Goal: Task Accomplishment & Management: Manage account settings

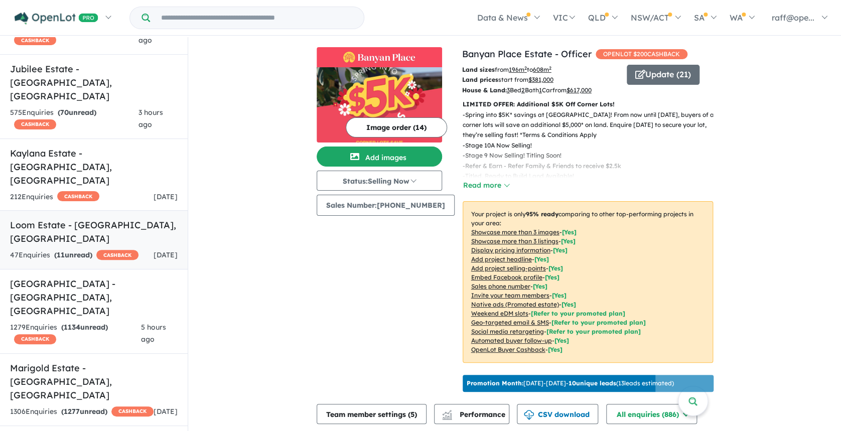
scroll to position [736, 0]
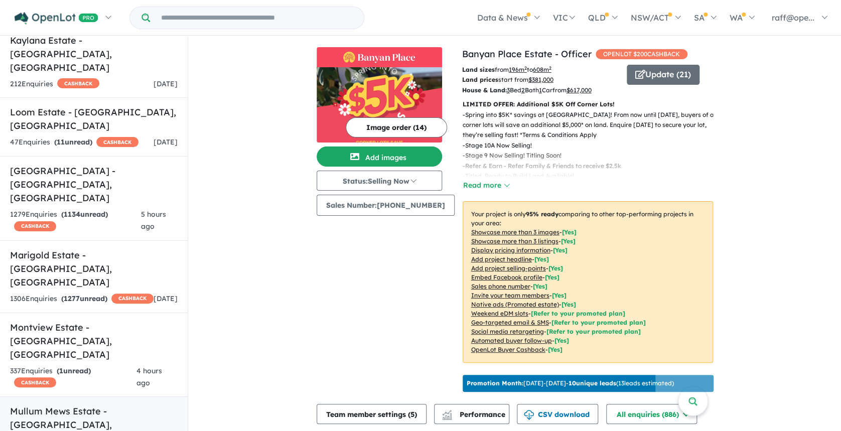
click at [107, 405] on h5 "Mullum Mews Estate - Ringwood , VIC" at bounding box center [94, 425] width 168 height 41
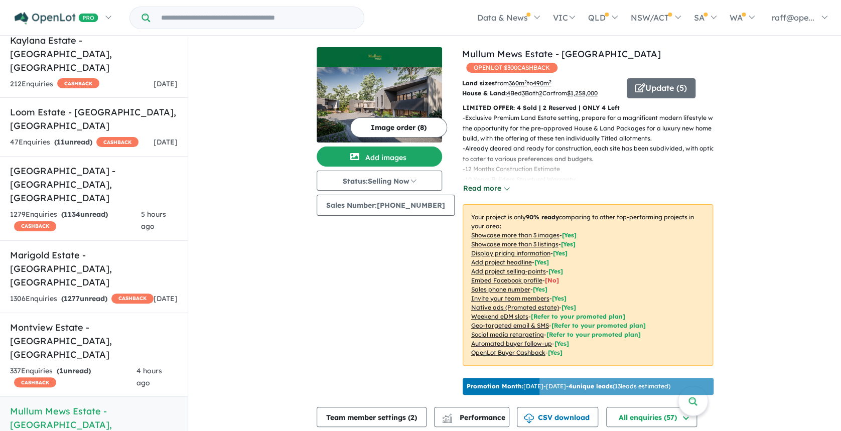
click at [474, 183] on button "Read more" at bounding box center [486, 189] width 47 height 12
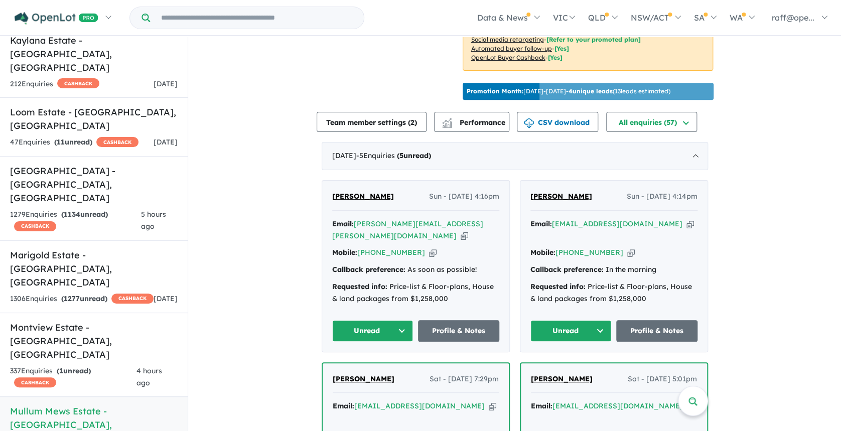
scroll to position [402, 0]
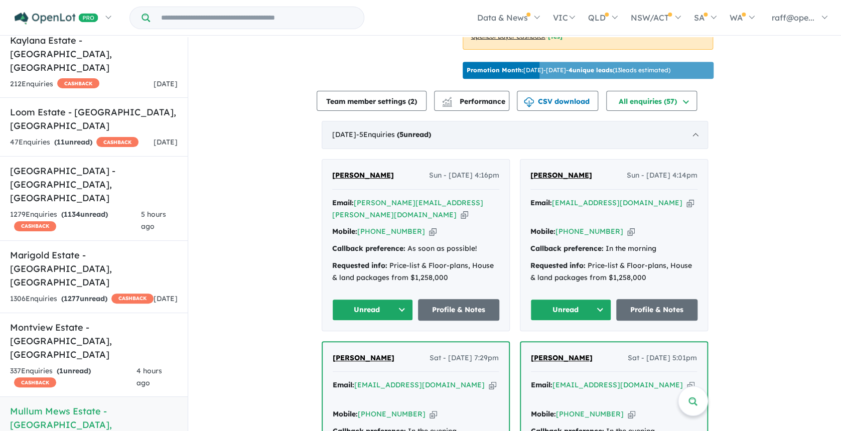
click at [693, 125] on div "October 2025 - 5 Enquir ies ( 5 unread)" at bounding box center [515, 135] width 387 height 28
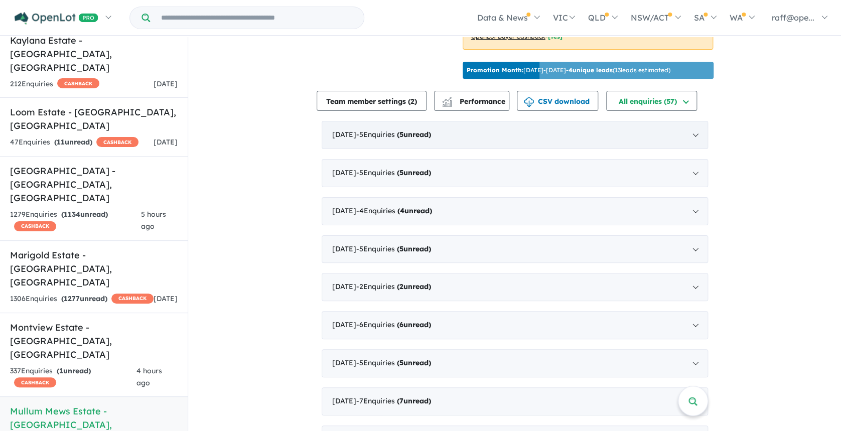
click at [693, 125] on div "October 2025 - 5 Enquir ies ( 5 unread)" at bounding box center [515, 135] width 387 height 28
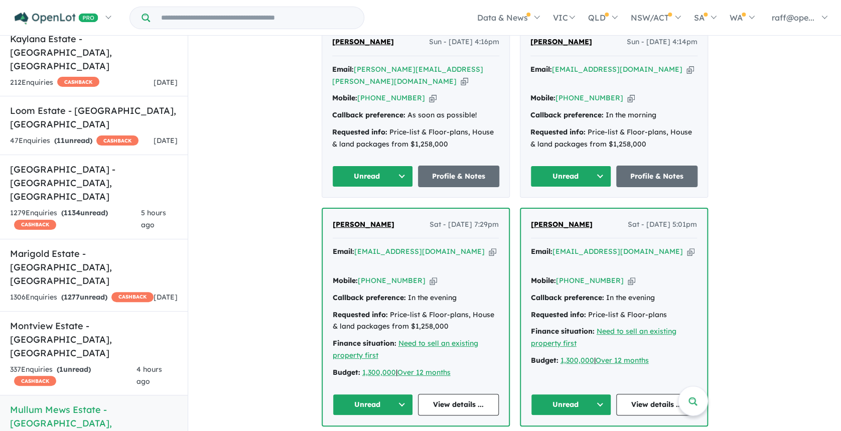
scroll to position [468, 0]
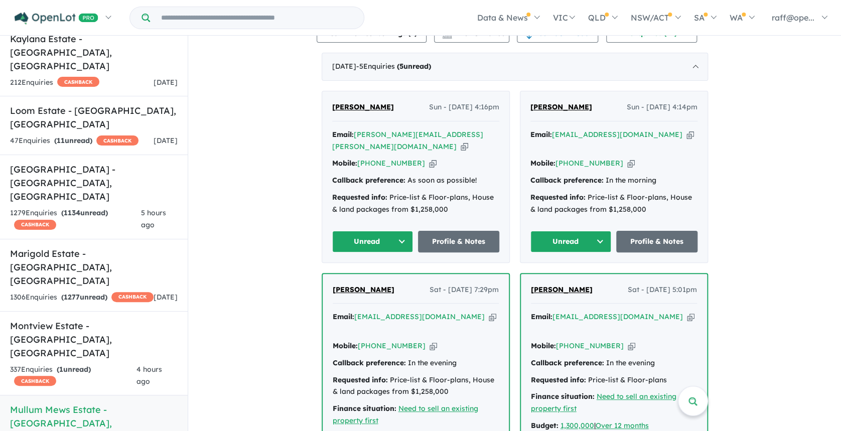
click at [454, 311] on div "Email: jmjlewis1@me.com Copied!" at bounding box center [416, 323] width 166 height 24
click at [461, 293] on div "Mary-Jane Lewis Sat - 04/10/2025, 7:29pm Email: jmjlewis1@me.com Copied! Mobile…" at bounding box center [416, 382] width 186 height 217
click at [377, 285] on span "[PERSON_NAME]" at bounding box center [364, 289] width 62 height 9
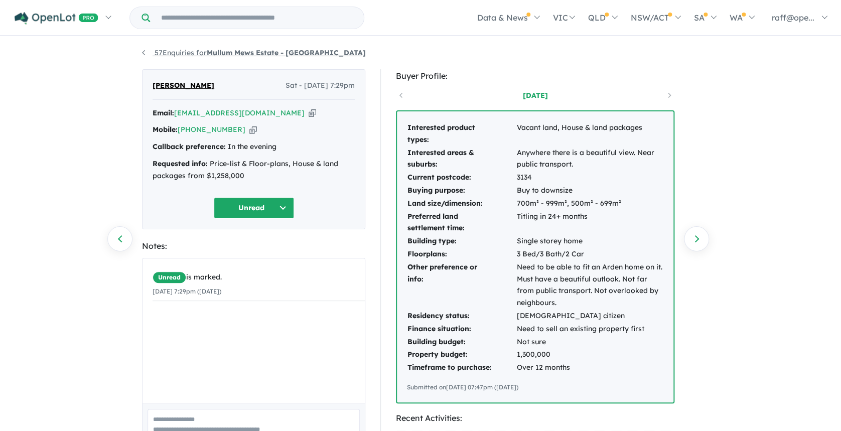
click at [146, 51] on link "57 Enquiries for Mullum Mews Estate - Ringwood" at bounding box center [254, 52] width 224 height 9
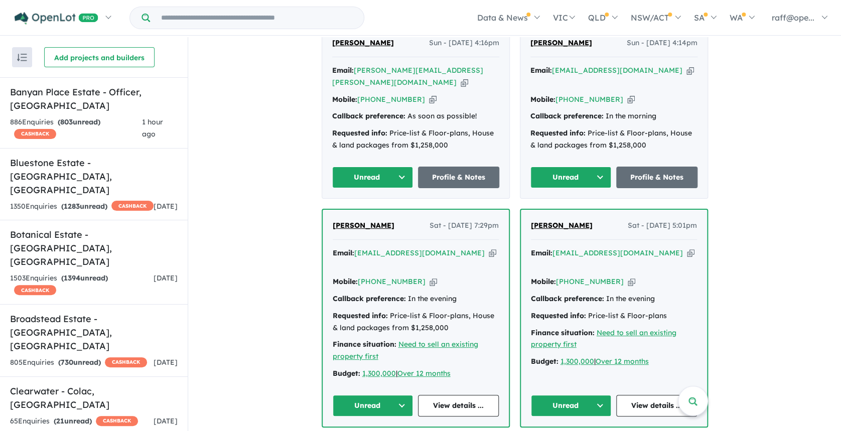
scroll to position [322, 0]
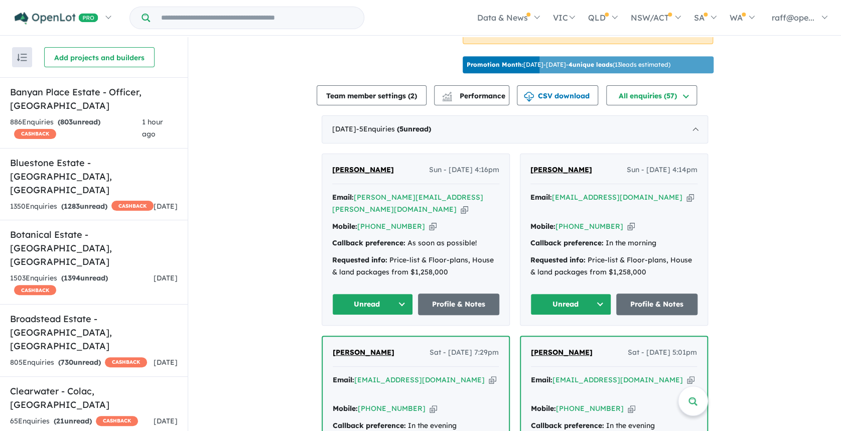
click at [376, 167] on span "[PERSON_NAME]" at bounding box center [363, 169] width 62 height 9
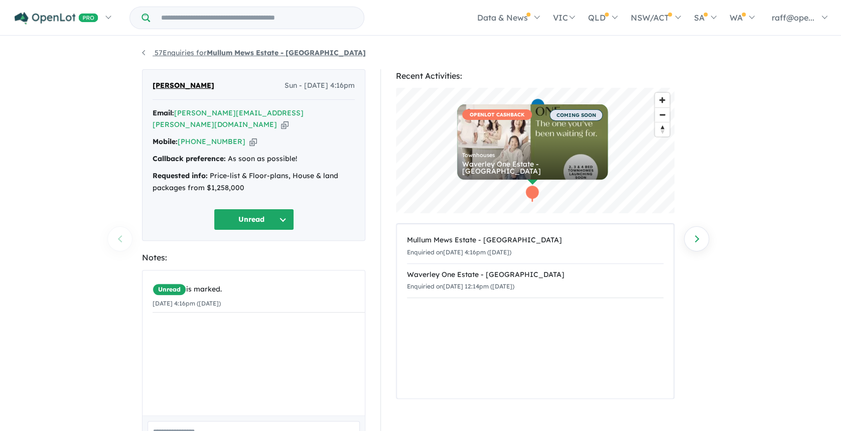
click at [144, 52] on link "57 Enquiries for Mullum Mews Estate - [GEOGRAPHIC_DATA]" at bounding box center [254, 52] width 224 height 9
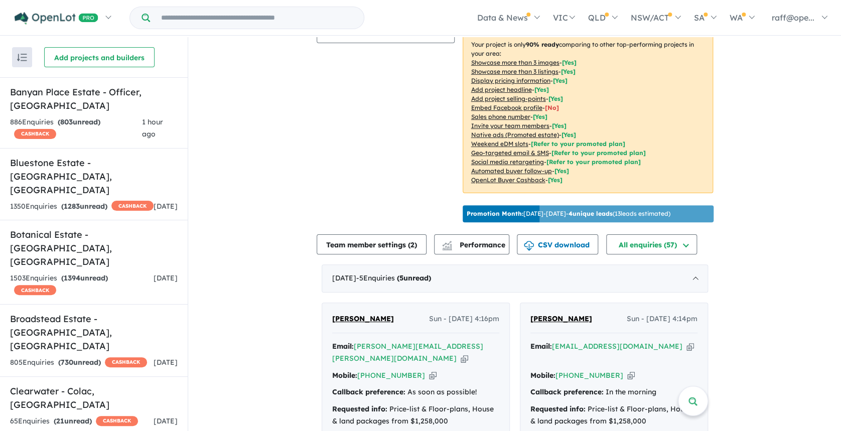
scroll to position [201, 0]
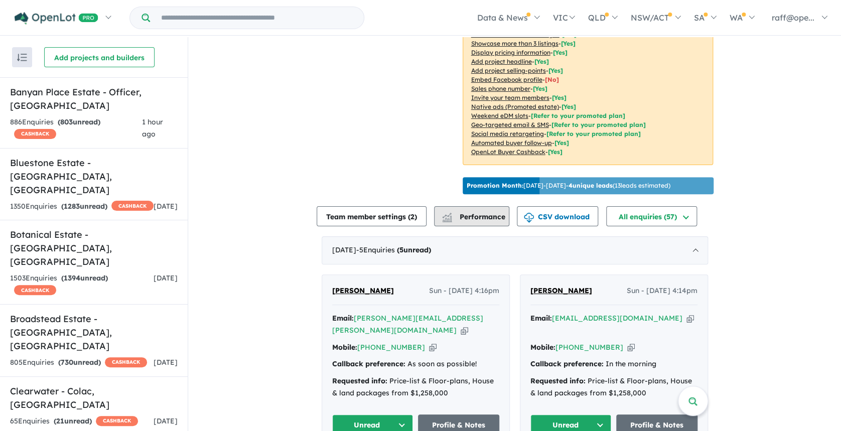
click at [482, 212] on span "Performance" at bounding box center [475, 216] width 62 height 9
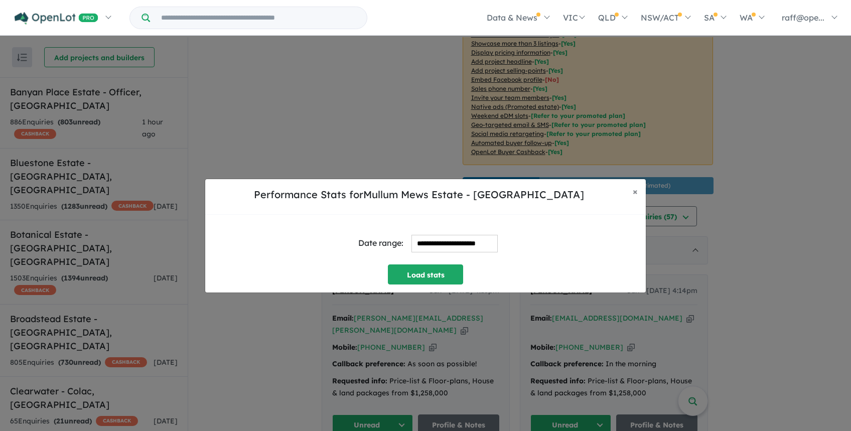
click at [442, 245] on input "**********" at bounding box center [455, 244] width 86 height 18
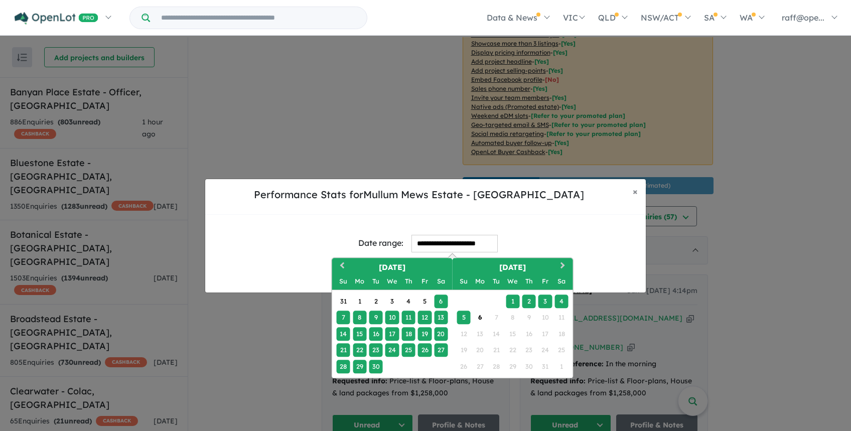
click at [542, 295] on div "3" at bounding box center [546, 302] width 14 height 14
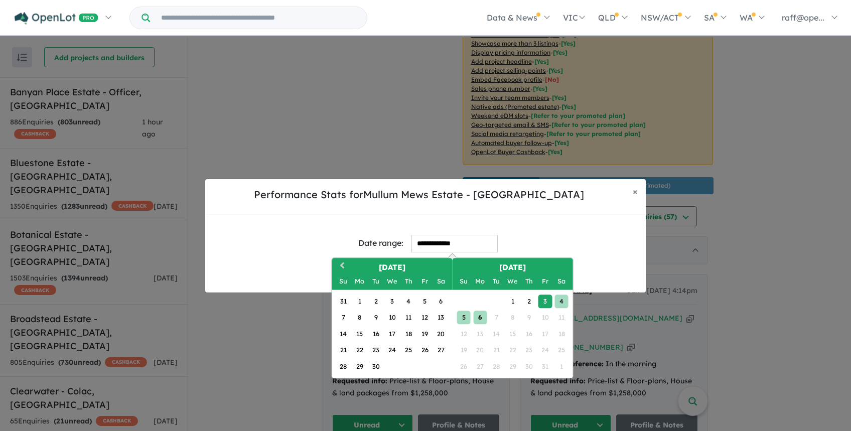
drag, startPoint x: 481, startPoint y: 319, endPoint x: 483, endPoint y: 328, distance: 9.2
click at [482, 319] on div "6" at bounding box center [480, 318] width 14 height 14
type input "**********"
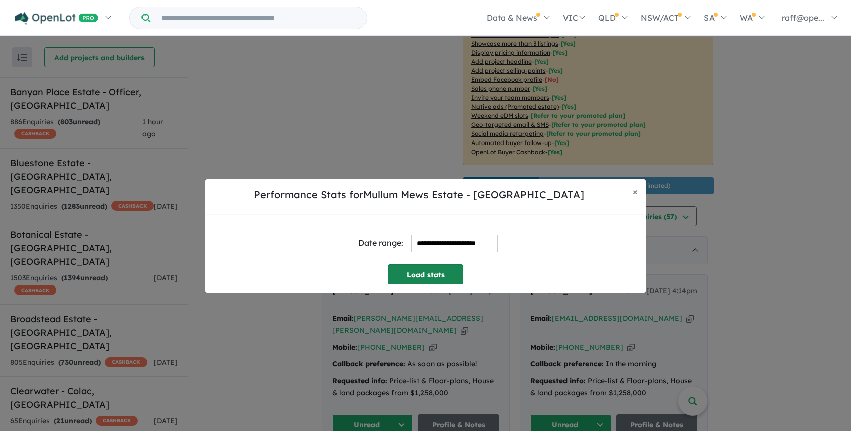
click at [438, 269] on button "Load stats" at bounding box center [425, 275] width 75 height 20
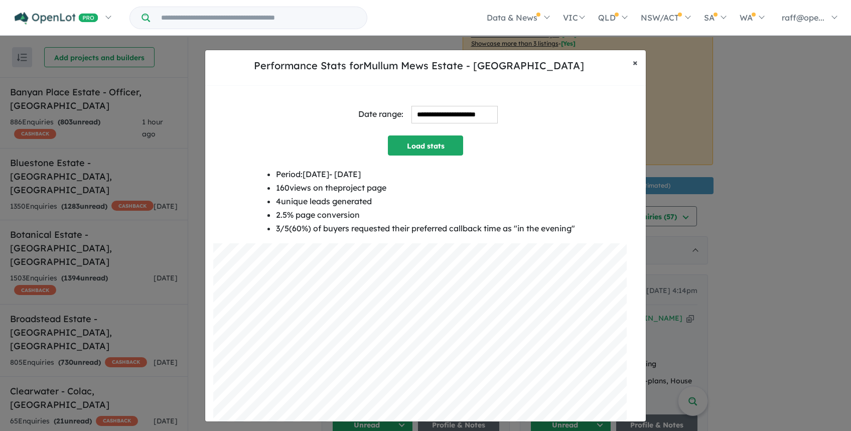
click at [633, 64] on span "×" at bounding box center [635, 63] width 5 height 12
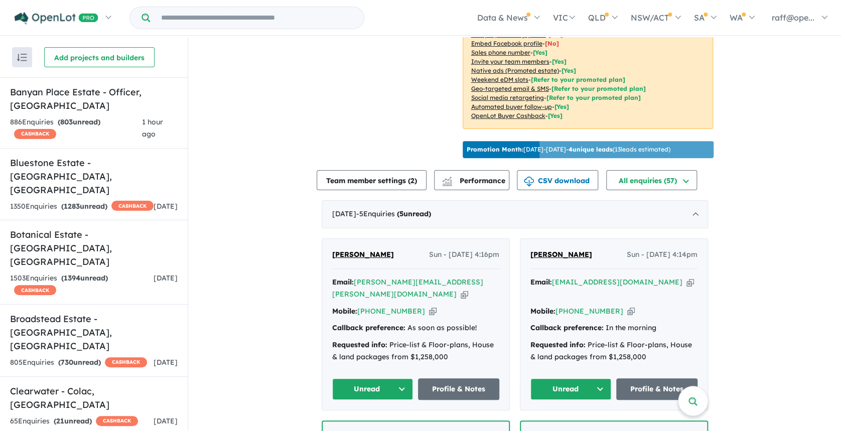
scroll to position [268, 0]
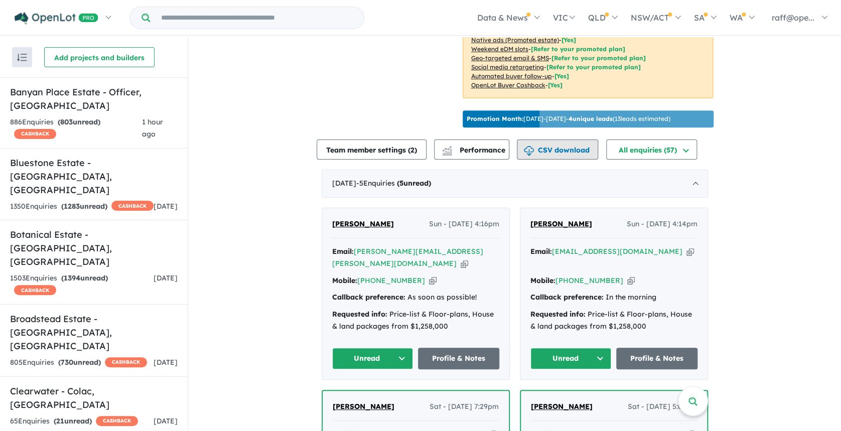
click at [572, 143] on button "CSV download" at bounding box center [557, 150] width 81 height 20
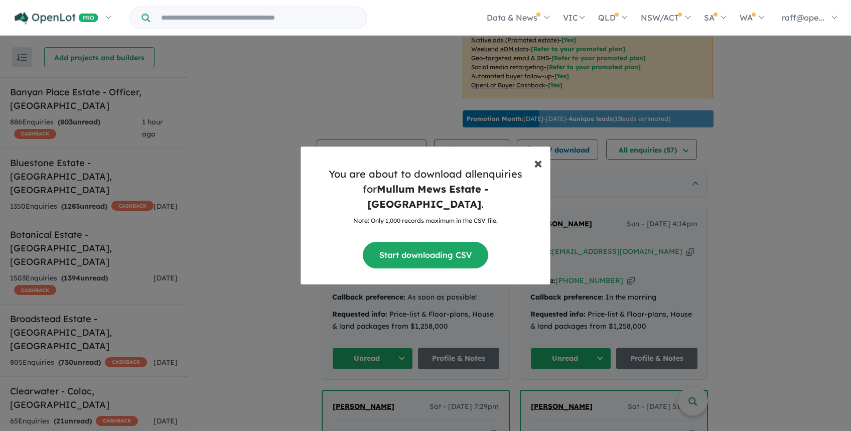
click at [538, 172] on span "×" at bounding box center [538, 163] width 9 height 20
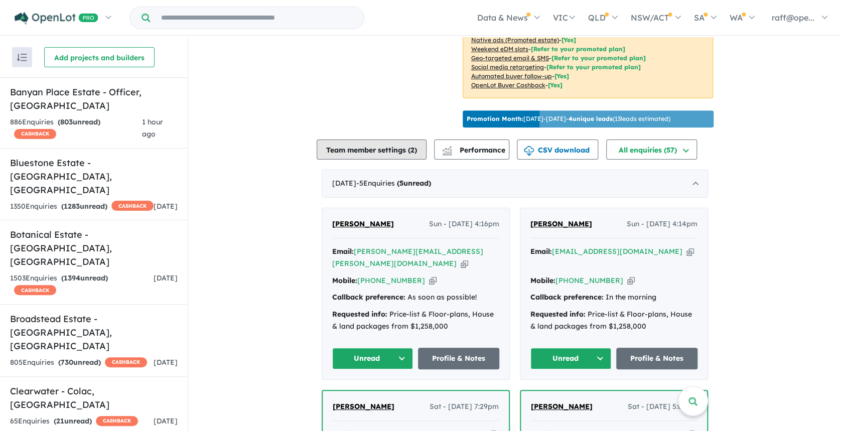
click at [358, 149] on button "Team member settings ( 2 )" at bounding box center [372, 150] width 110 height 20
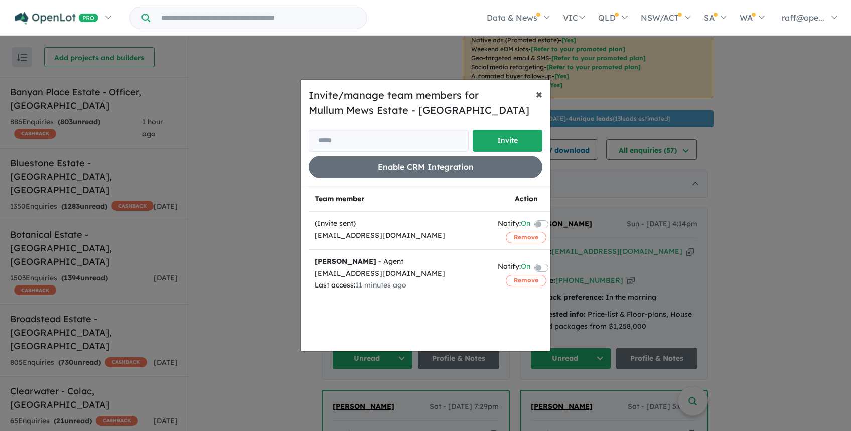
click at [544, 96] on button "× Close" at bounding box center [539, 94] width 23 height 28
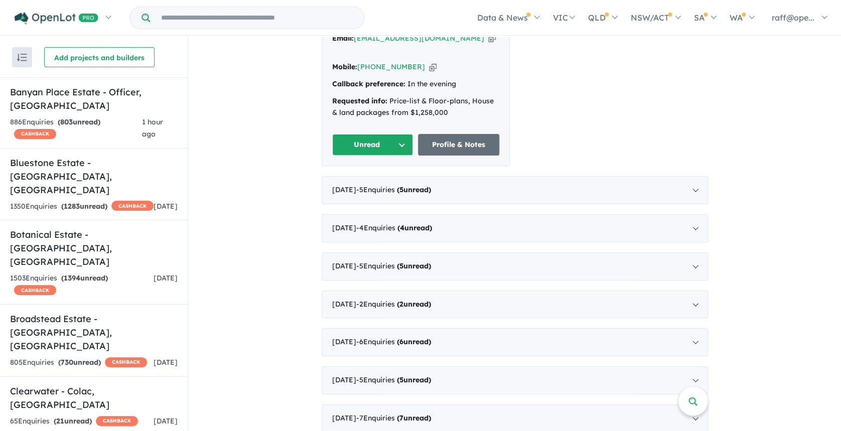
scroll to position [937, 0]
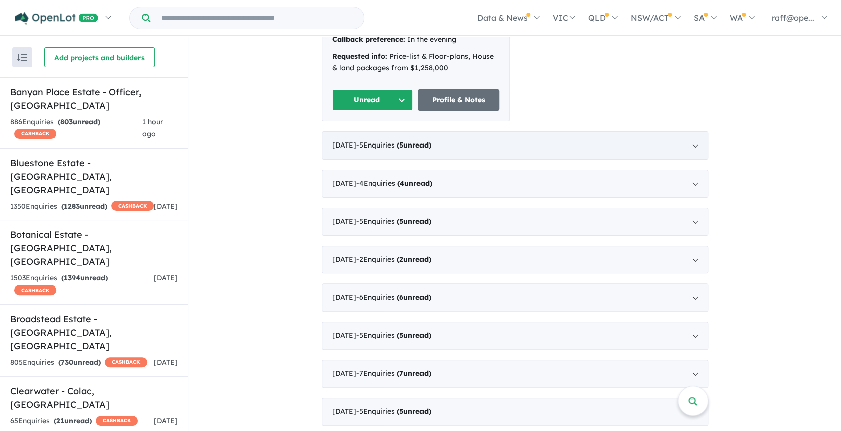
click at [691, 132] on div "September 2025 - 5 Enquir ies ( 5 unread)" at bounding box center [515, 146] width 387 height 28
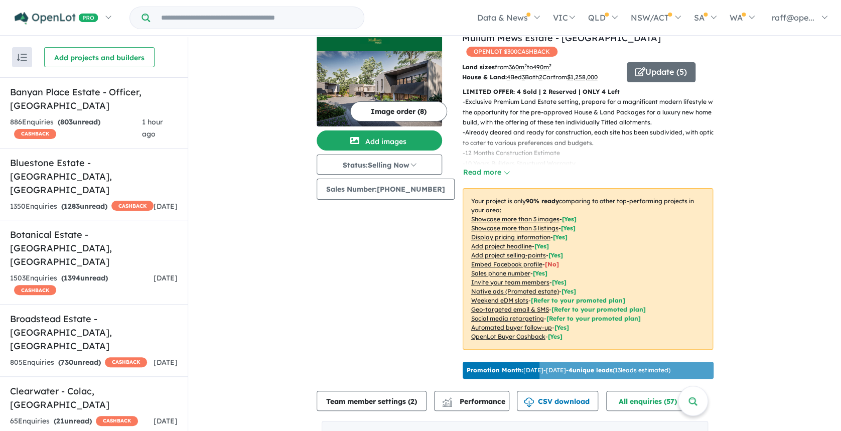
scroll to position [0, 0]
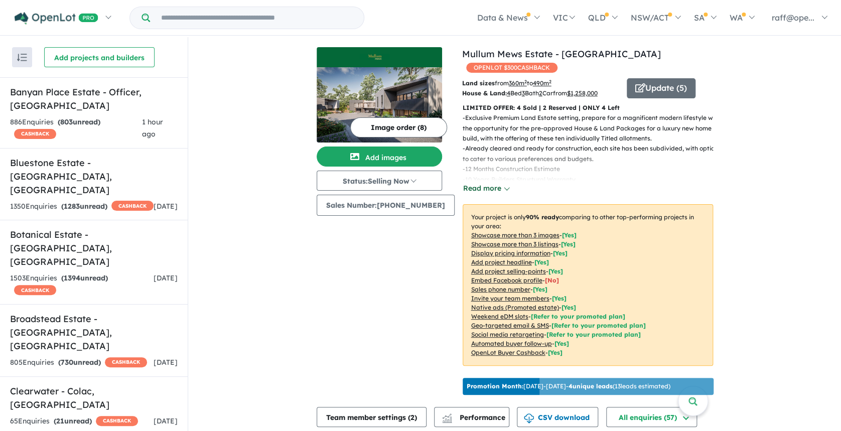
click at [493, 183] on button "Read more" at bounding box center [486, 189] width 47 height 12
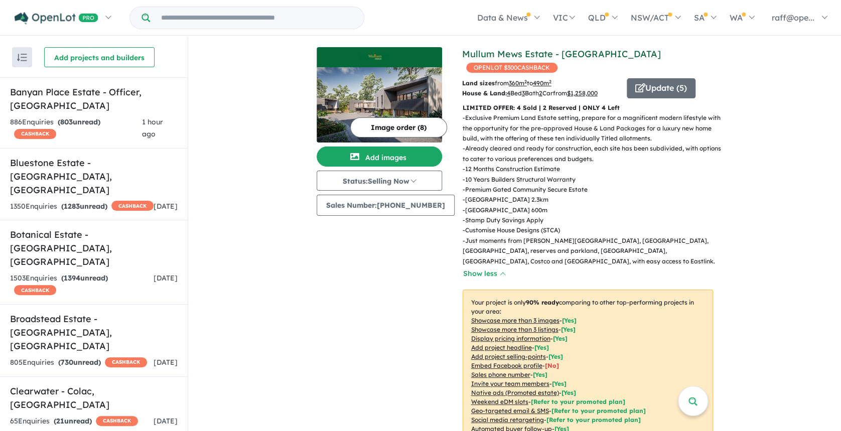
click at [462, 53] on link "Mullum Mews Estate - [GEOGRAPHIC_DATA]" at bounding box center [561, 54] width 199 height 12
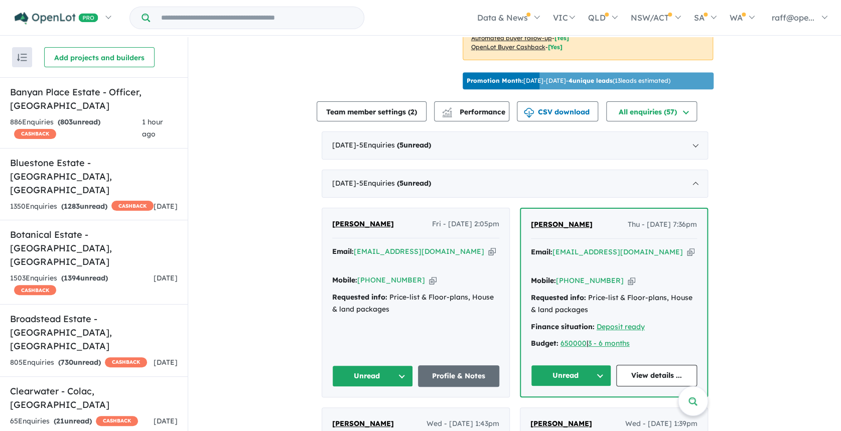
scroll to position [402, 0]
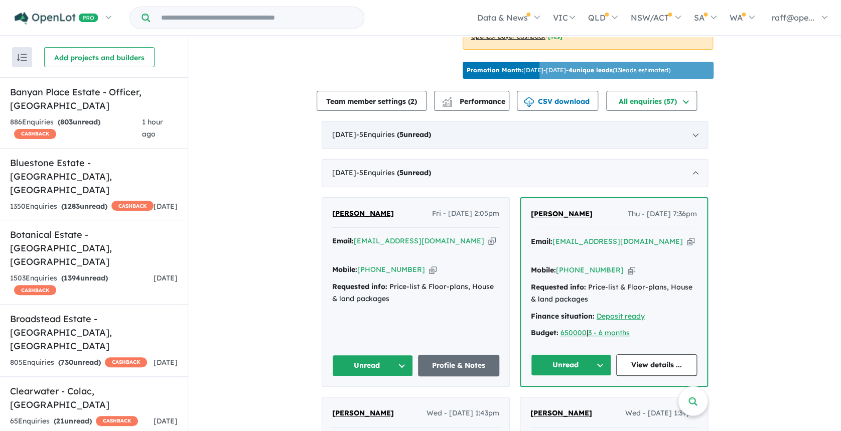
click at [410, 137] on div "October 2025 - 5 Enquir ies ( 5 unread)" at bounding box center [515, 135] width 387 height 28
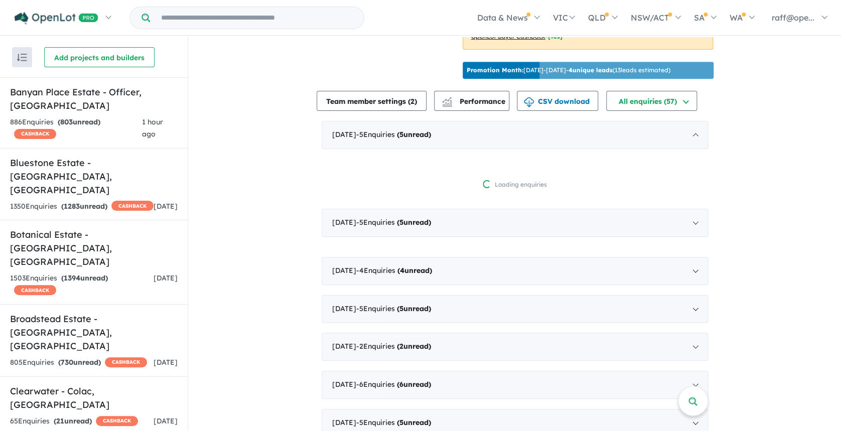
scroll to position [2, 0]
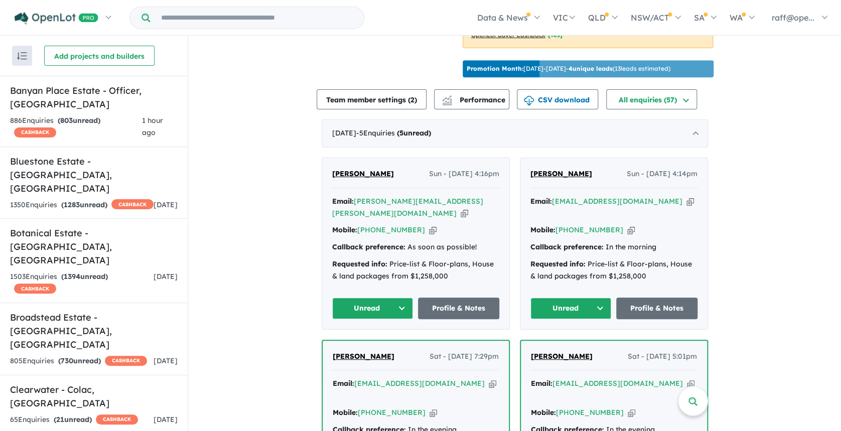
click at [367, 170] on span "[PERSON_NAME]" at bounding box center [363, 173] width 62 height 9
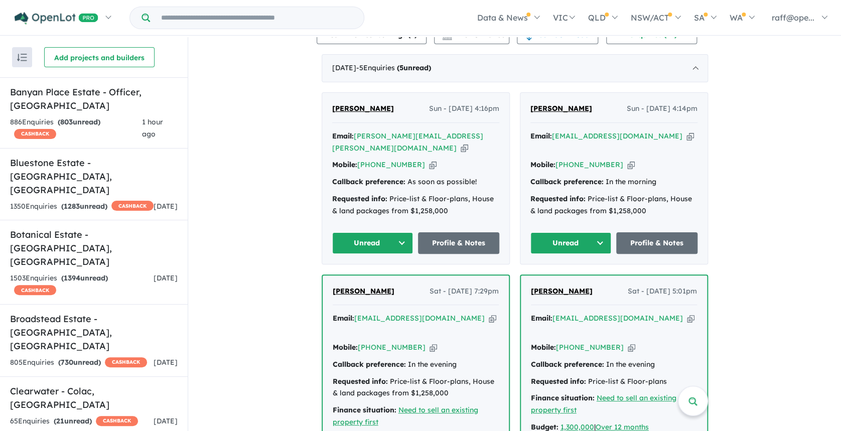
scroll to position [468, 0]
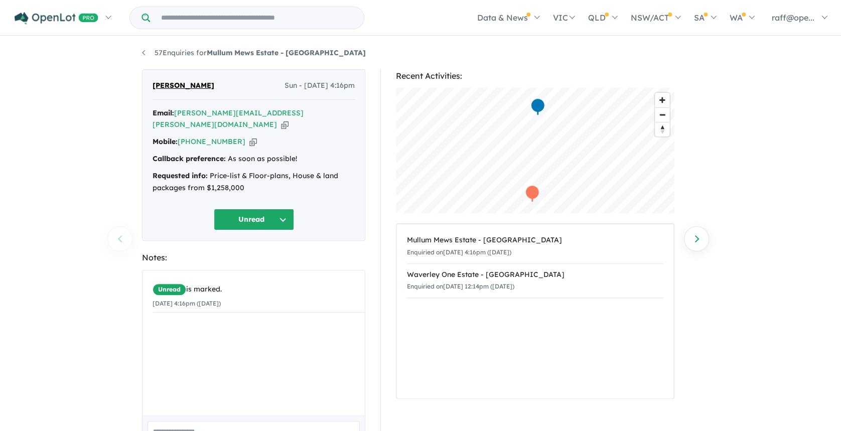
click at [283, 209] on button "Unread" at bounding box center [254, 220] width 80 height 22
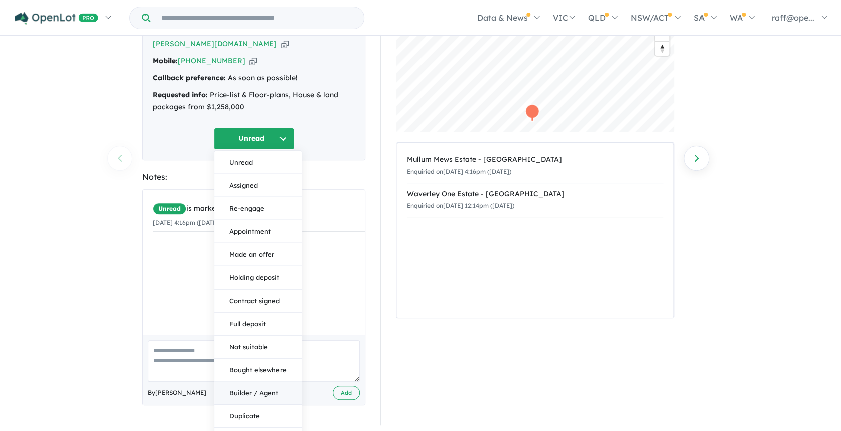
scroll to position [88, 0]
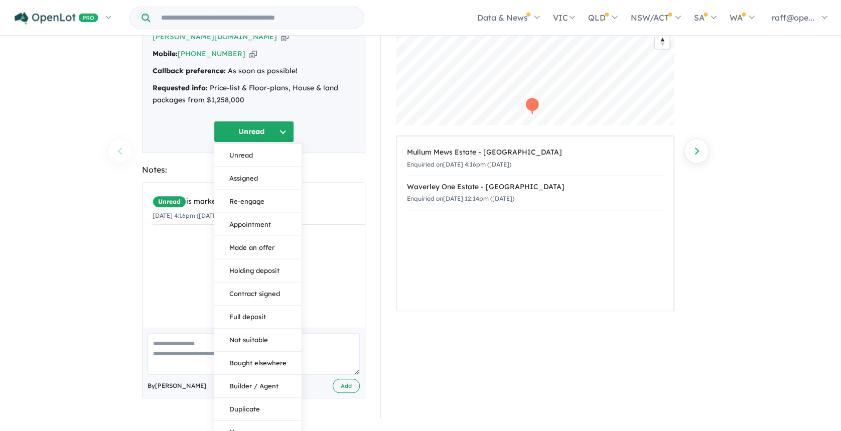
click at [87, 253] on div "57 Enquiries for Mullum Mews Estate - Ringwood Previous enquiry Next enquiry Ra…" at bounding box center [420, 147] width 841 height 396
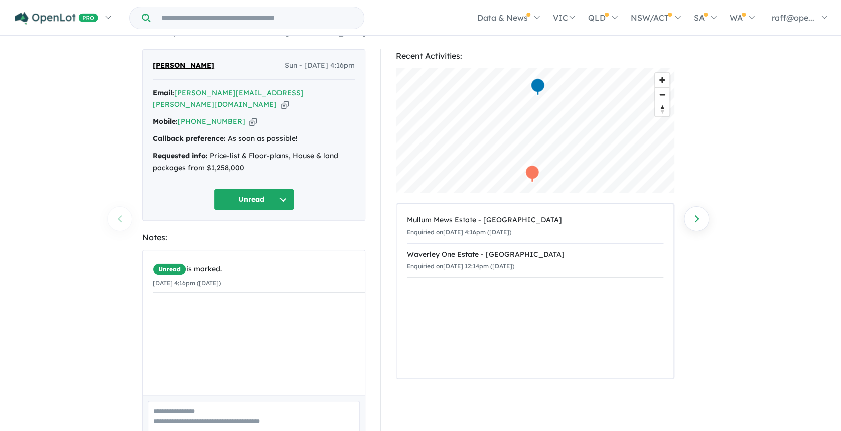
scroll to position [0, 0]
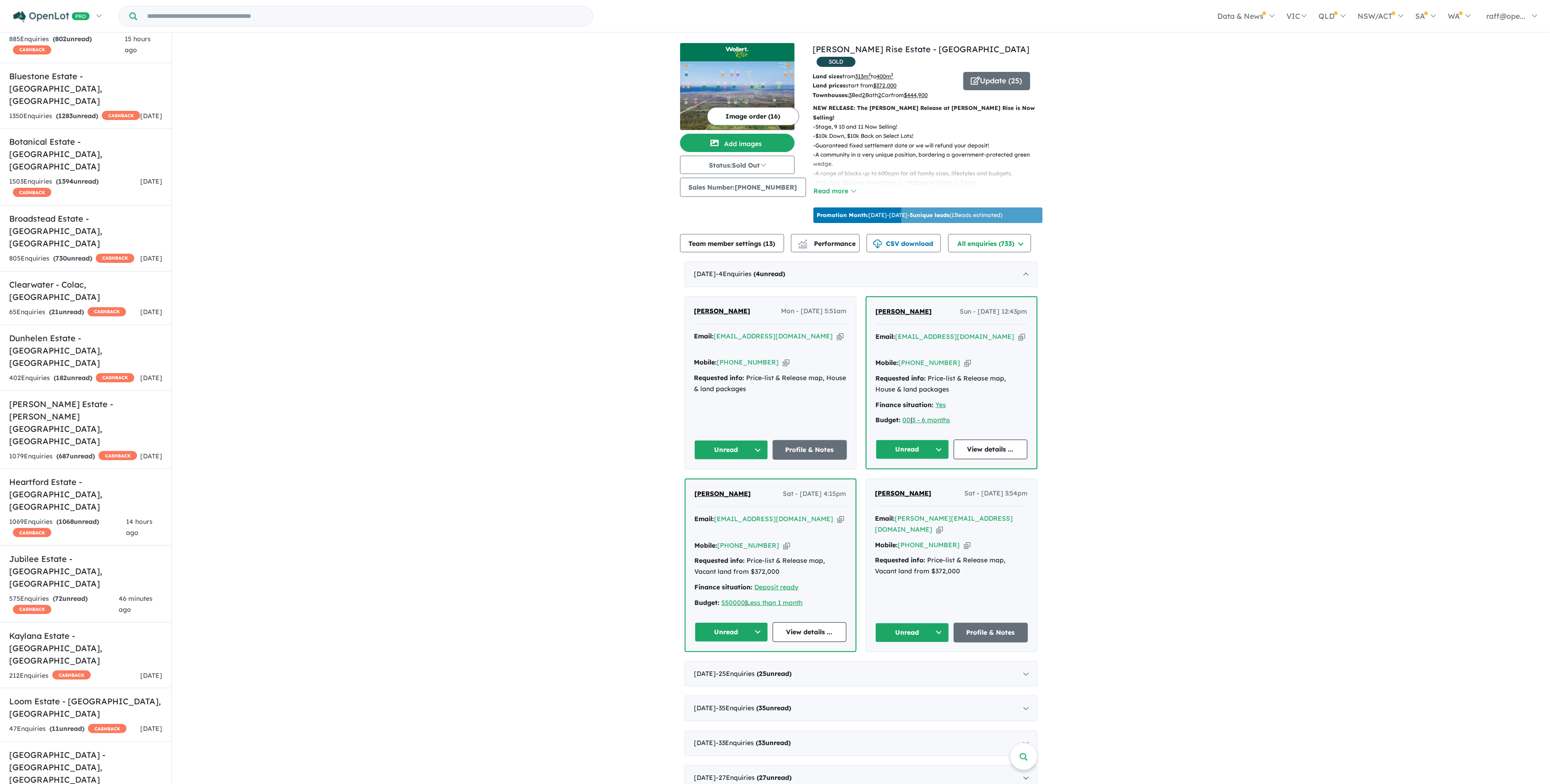
scroll to position [68, 0]
drag, startPoint x: 190, startPoint y: 15, endPoint x: 229, endPoint y: 72, distance: 69.1
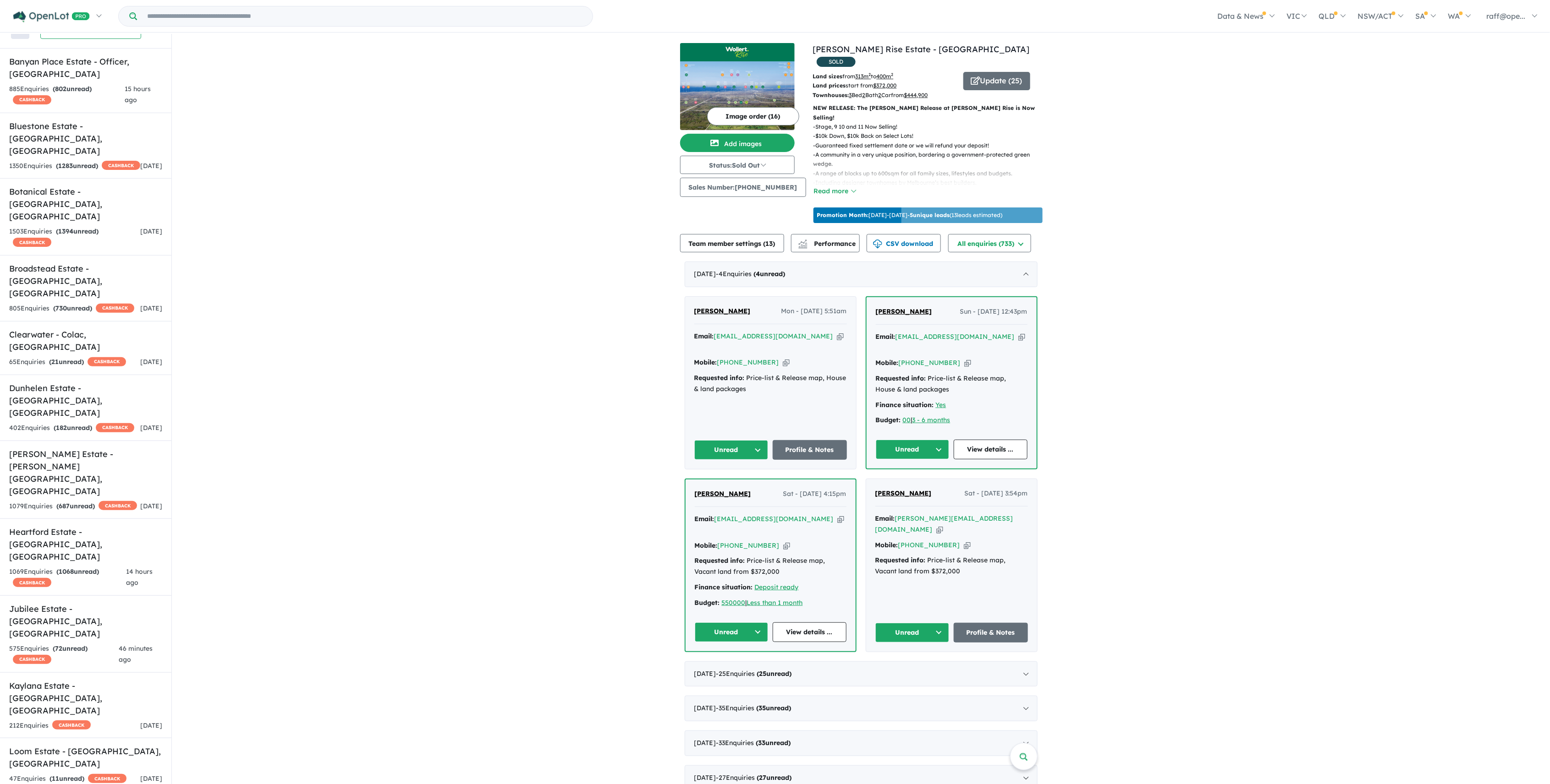
scroll to position [0, 0]
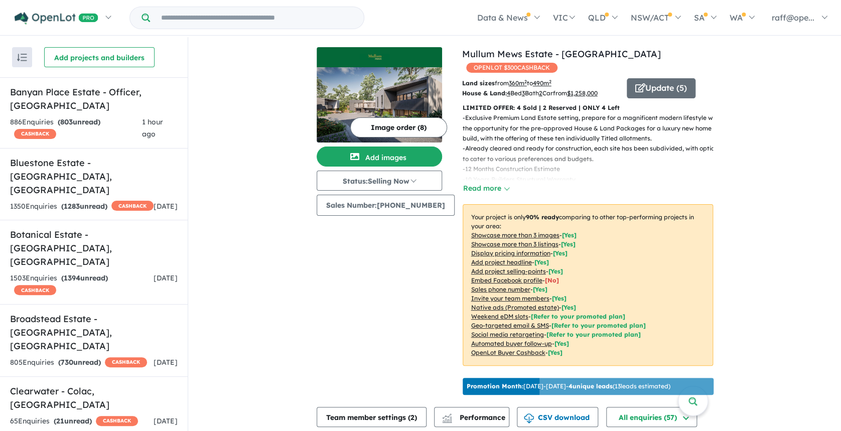
scroll to position [322, 0]
